Goal: Information Seeking & Learning: Learn about a topic

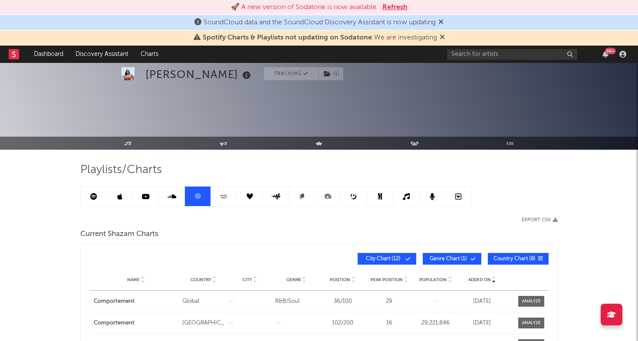
scroll to position [120, 0]
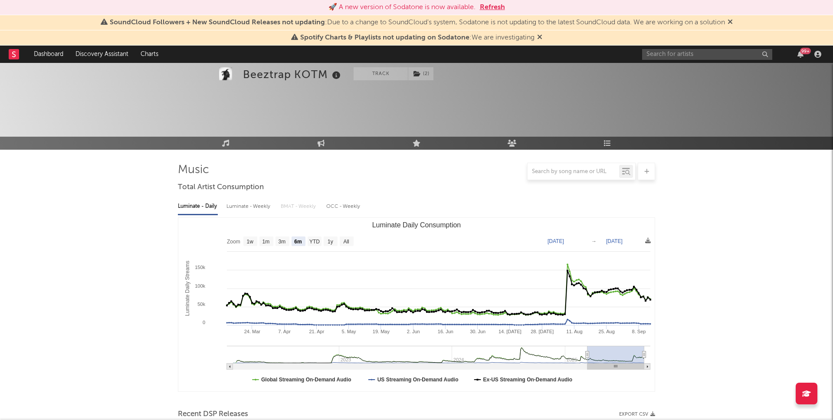
select select "6m"
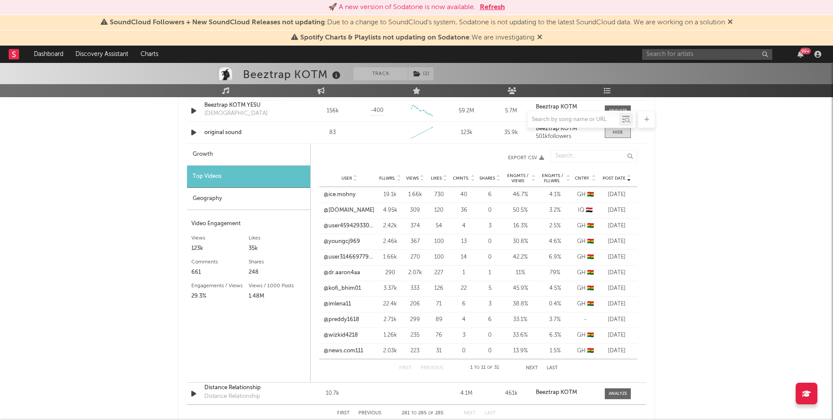
scroll to position [697, 0]
click at [710, 53] on input "text" at bounding box center [707, 54] width 130 height 11
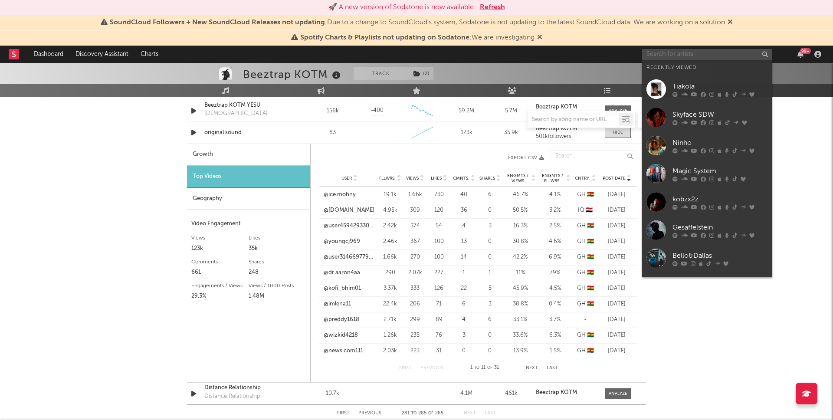
click at [704, 53] on input "text" at bounding box center [707, 54] width 130 height 11
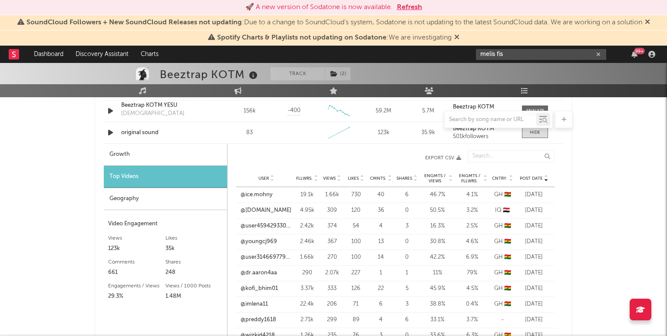
click at [544, 53] on input "melis fis" at bounding box center [541, 54] width 130 height 11
type input "melis fis"
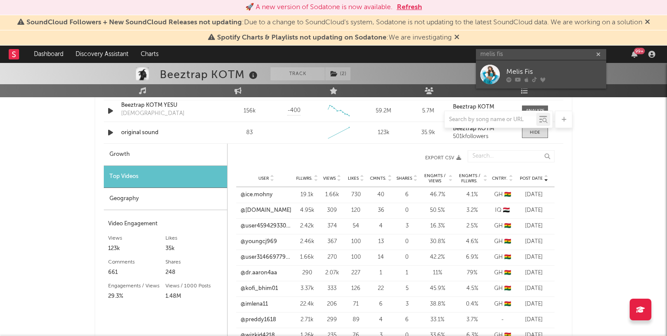
click at [518, 67] on div "Melis Fis" at bounding box center [553, 71] width 95 height 10
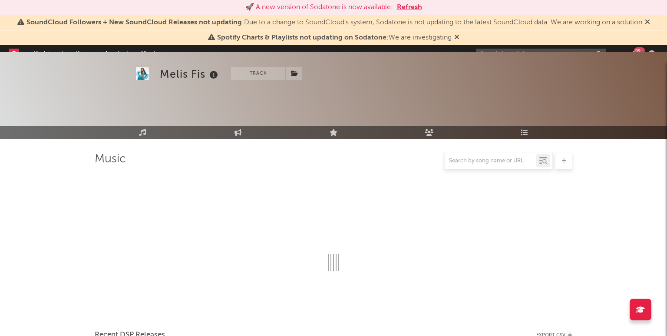
scroll to position [697, 0]
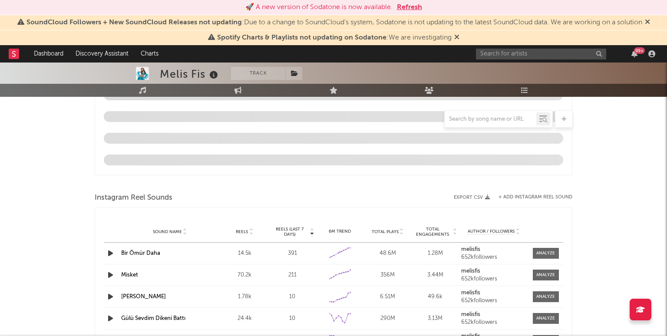
select select "6m"
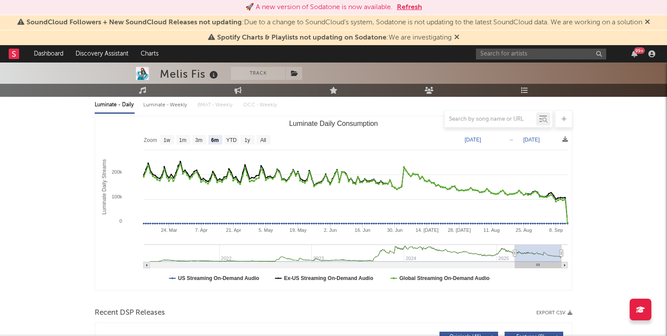
scroll to position [0, 0]
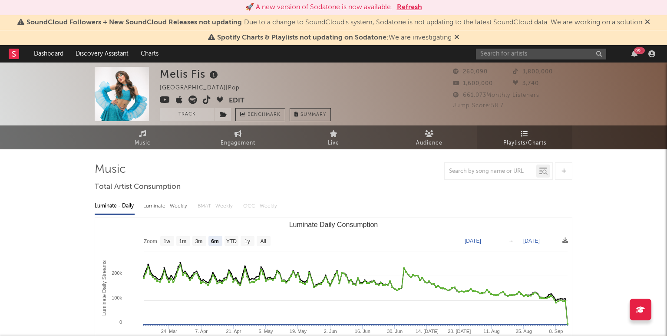
click at [513, 141] on span "Playlists/Charts" at bounding box center [524, 143] width 43 height 10
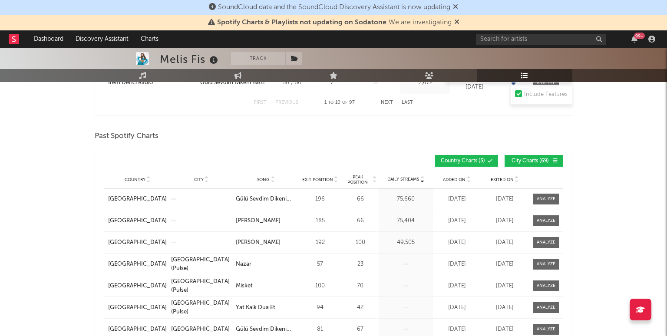
scroll to position [516, 0]
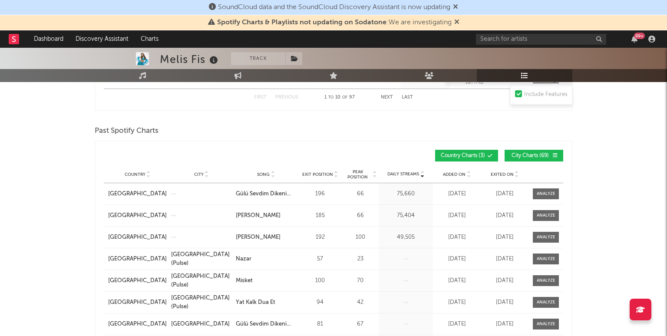
click at [360, 175] on span "Peak Position" at bounding box center [357, 174] width 27 height 10
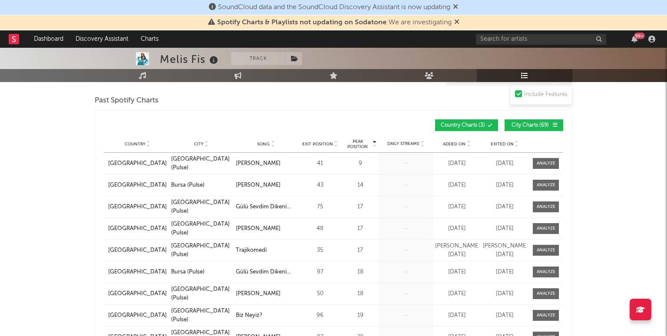
scroll to position [547, 0]
click at [528, 123] on span "City Charts ( 69 )" at bounding box center [530, 124] width 40 height 5
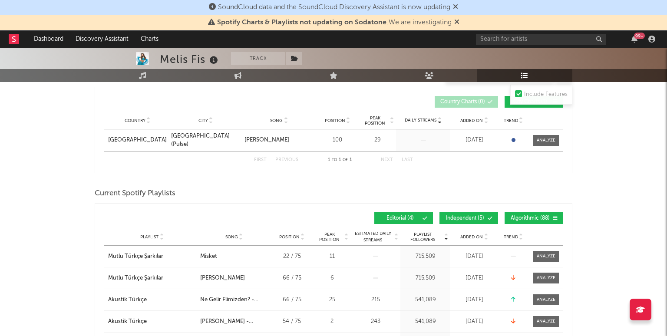
scroll to position [0, 0]
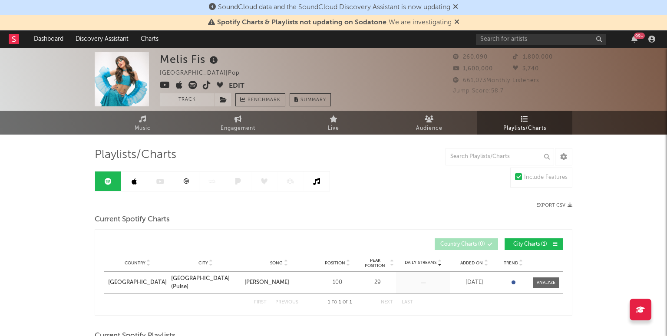
click at [188, 181] on icon at bounding box center [186, 181] width 7 height 7
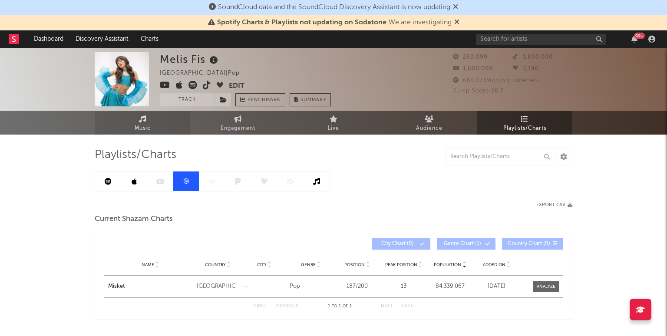
click at [137, 122] on link "Music" at bounding box center [142, 123] width 95 height 24
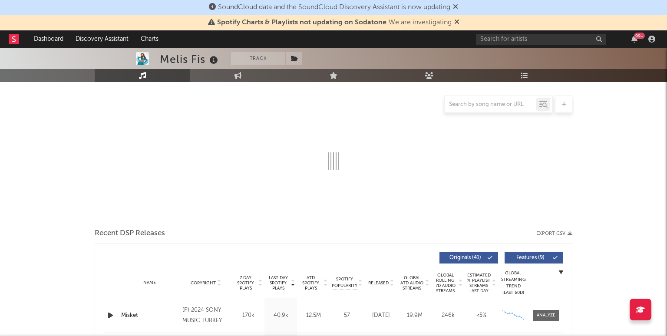
select select "6m"
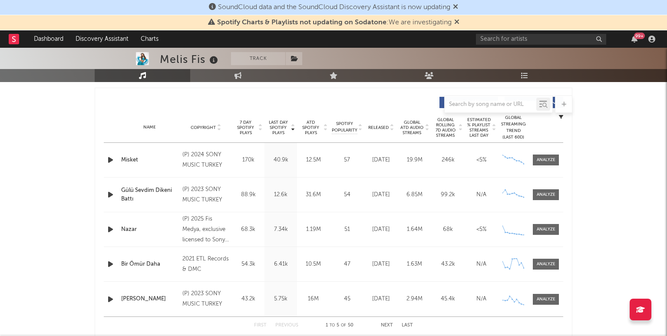
scroll to position [323, 0]
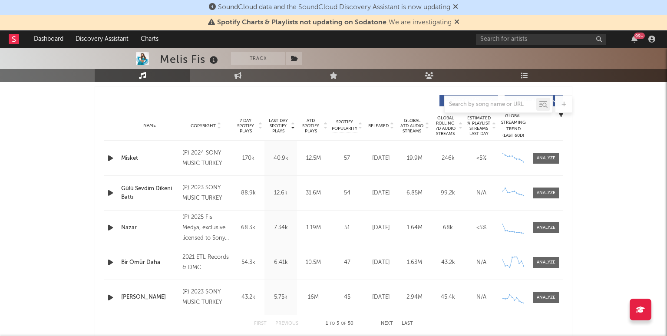
click at [376, 123] on span "Released" at bounding box center [378, 125] width 20 height 5
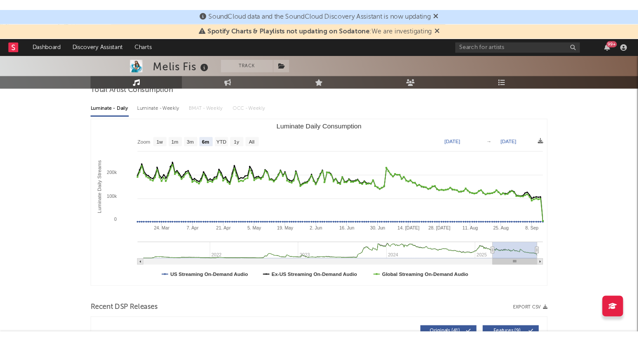
scroll to position [0, 0]
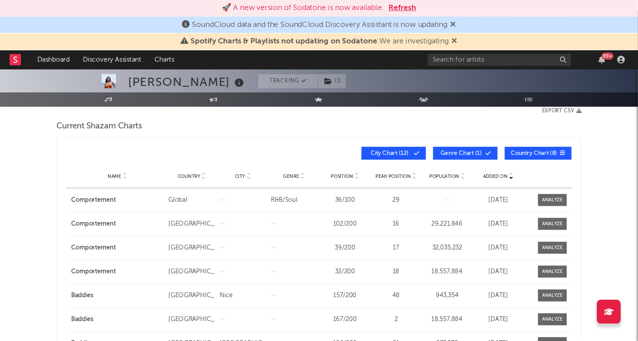
scroll to position [120, 0]
